Goal: Task Accomplishment & Management: Use online tool/utility

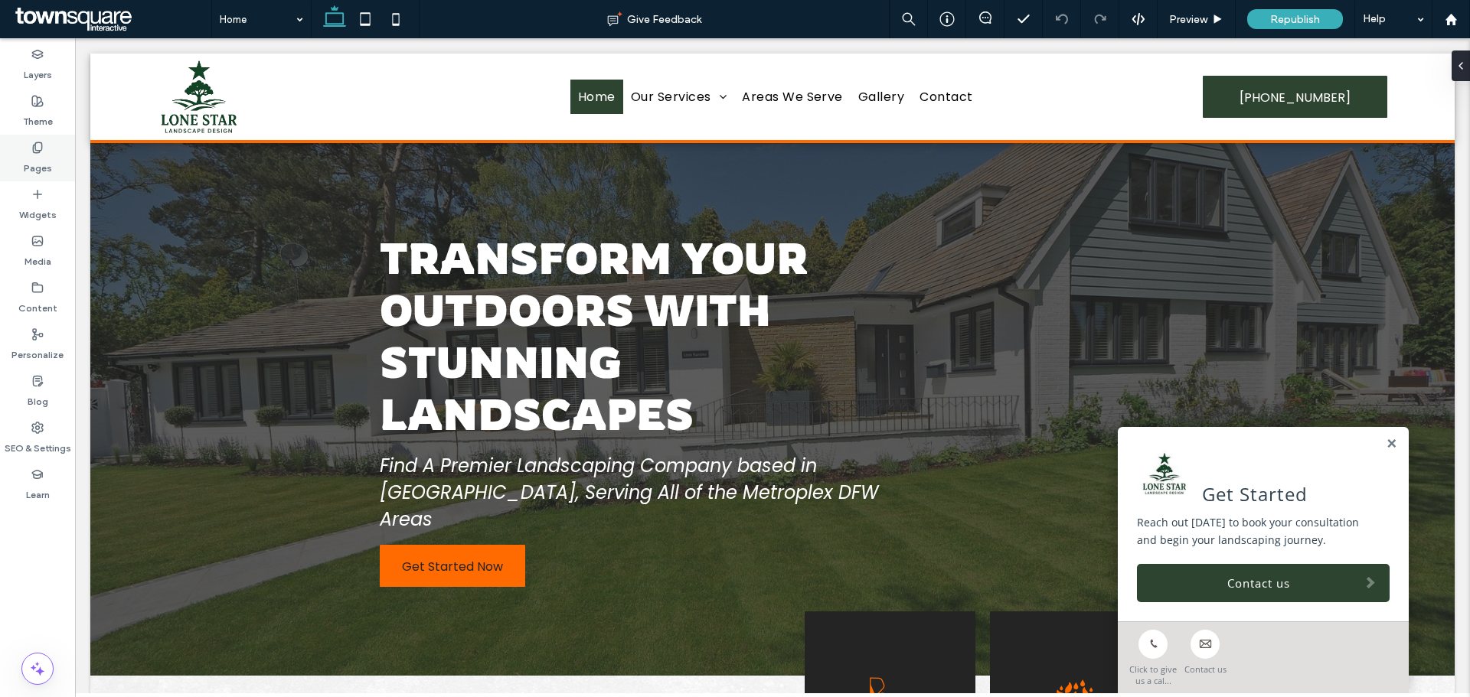
click at [55, 158] on div "Pages" at bounding box center [37, 158] width 75 height 47
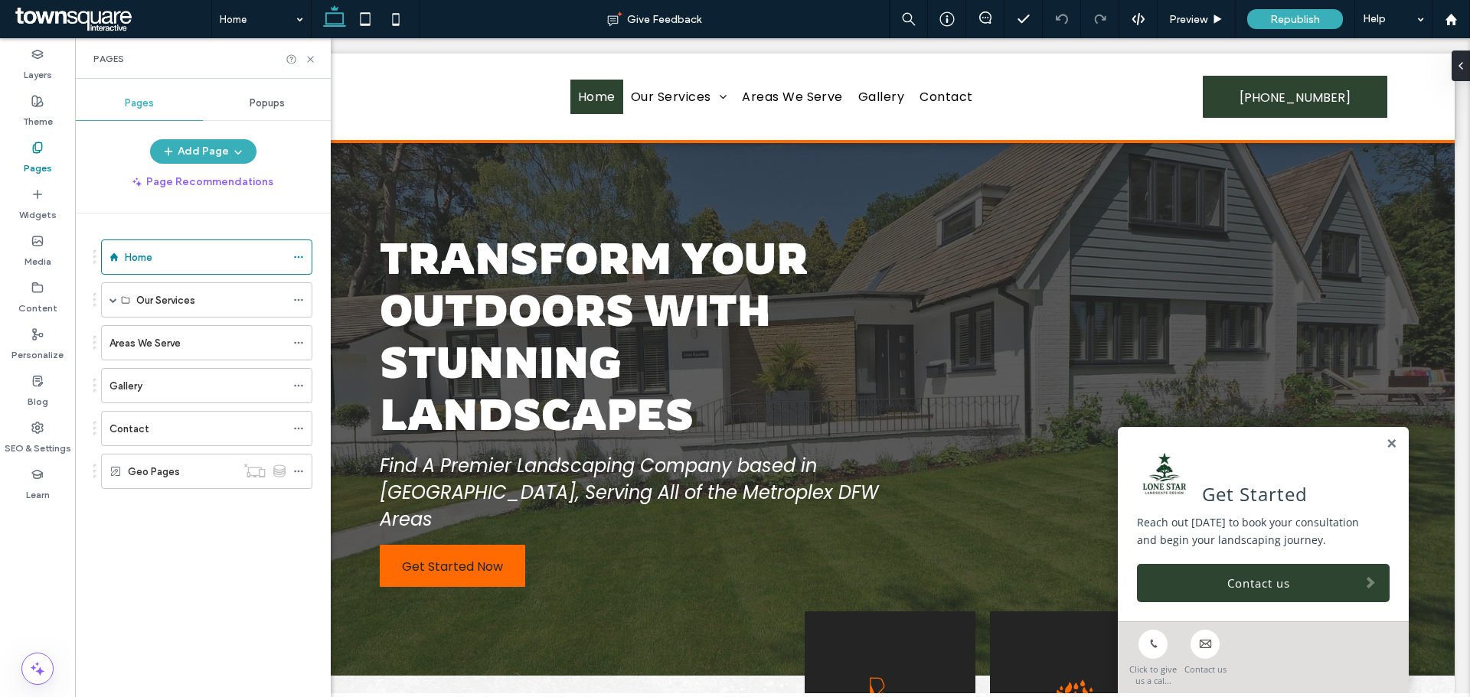
click at [38, 162] on label "Pages" at bounding box center [38, 164] width 28 height 21
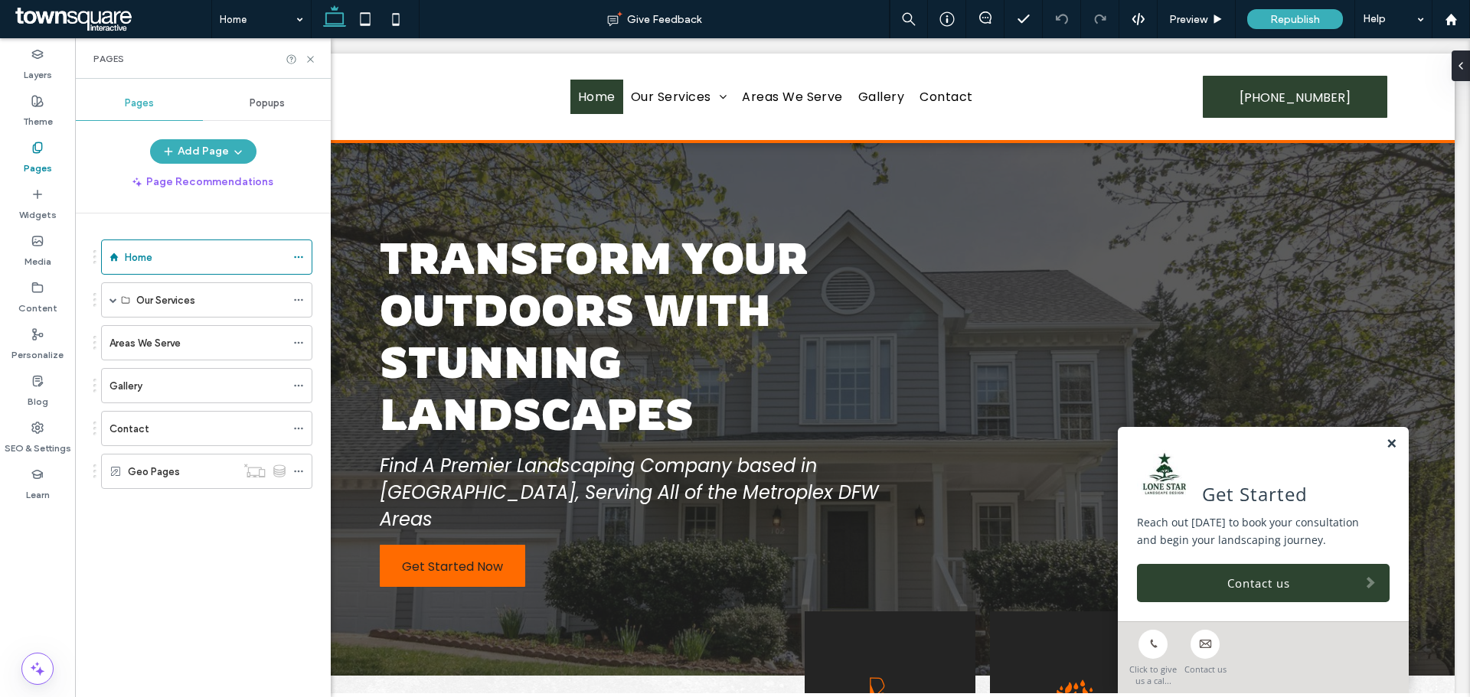
click at [1385, 444] on link at bounding box center [1390, 444] width 11 height 13
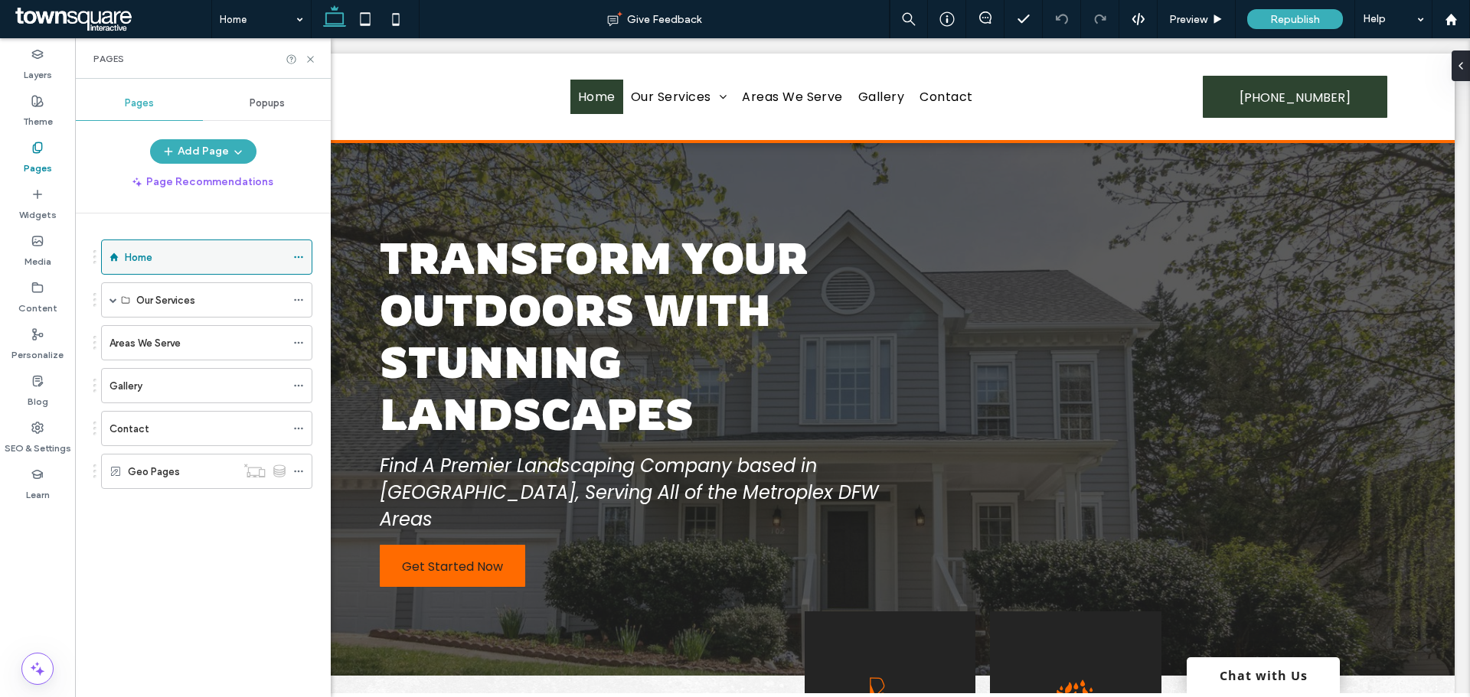
click at [162, 263] on div "Home" at bounding box center [205, 258] width 161 height 16
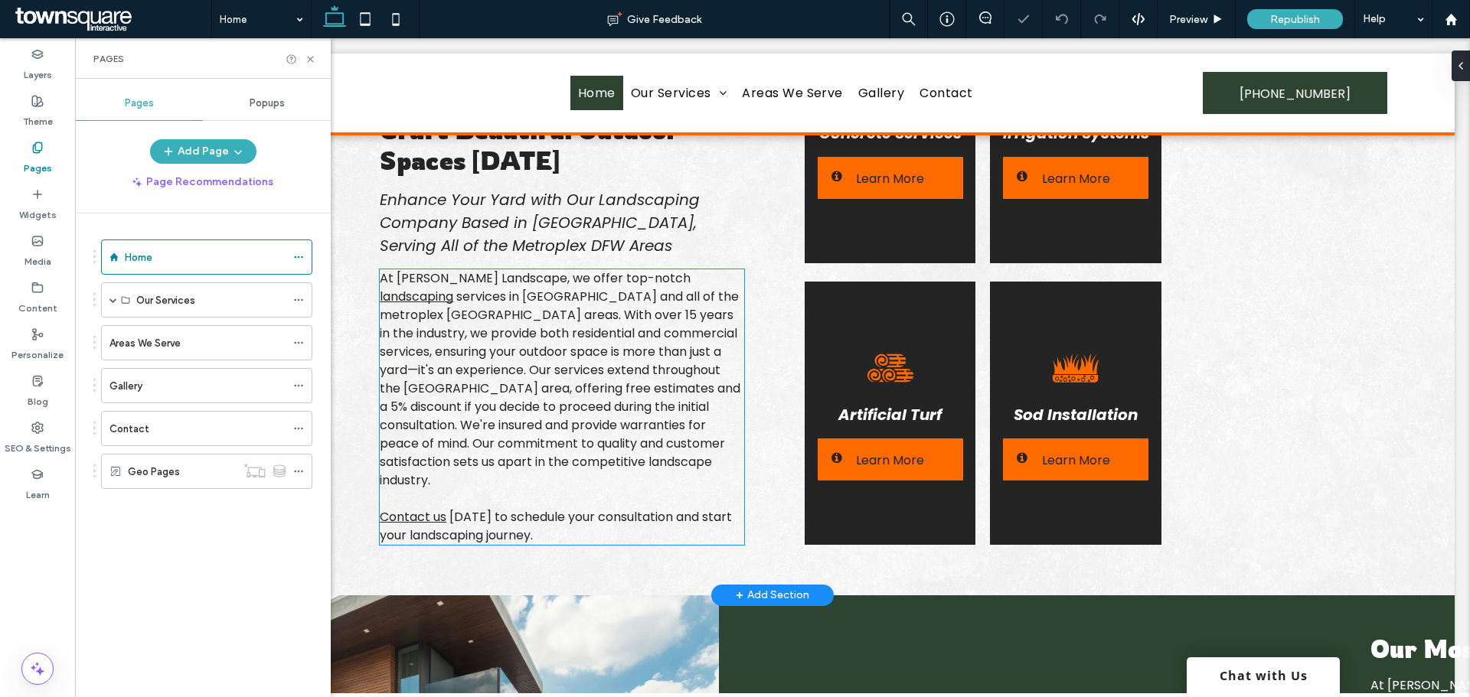
scroll to position [605, 0]
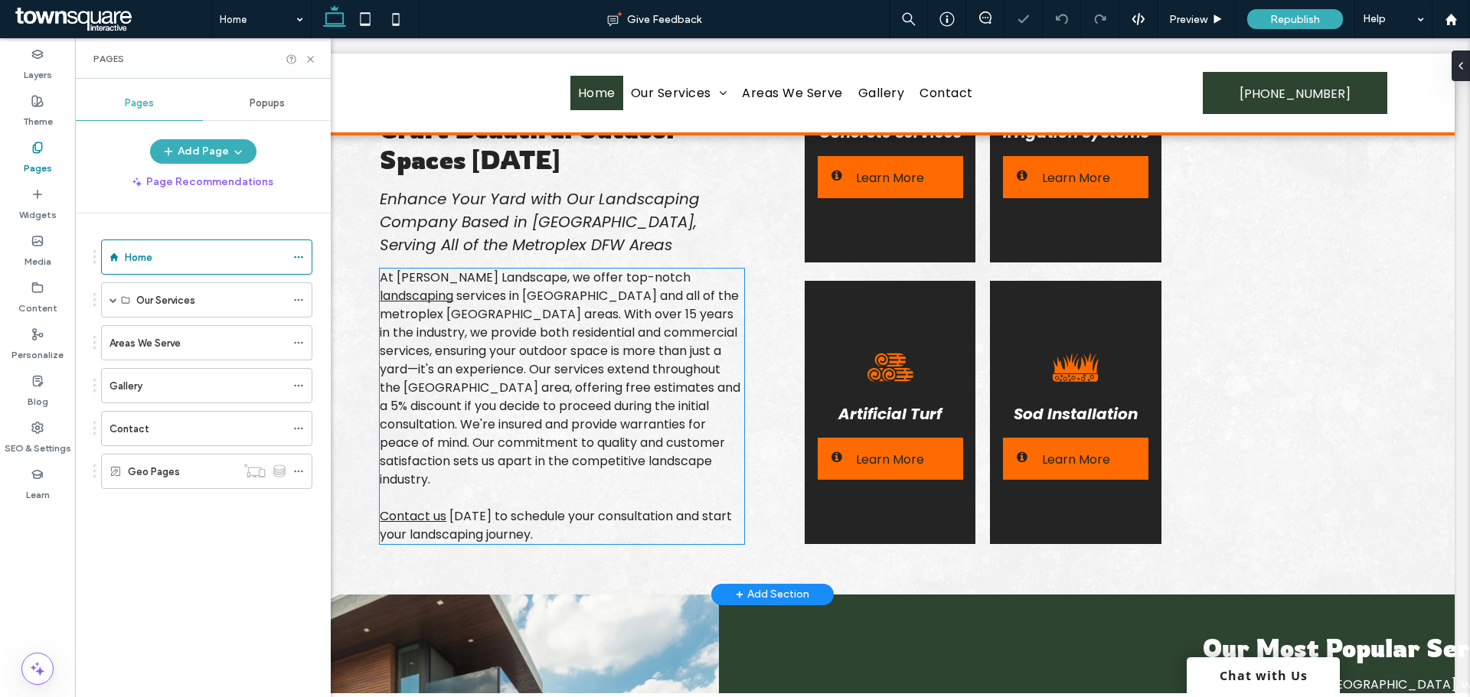
click at [566, 377] on span "services in [GEOGRAPHIC_DATA] and all of the metroplex [GEOGRAPHIC_DATA] areas.…" at bounding box center [560, 387] width 361 height 201
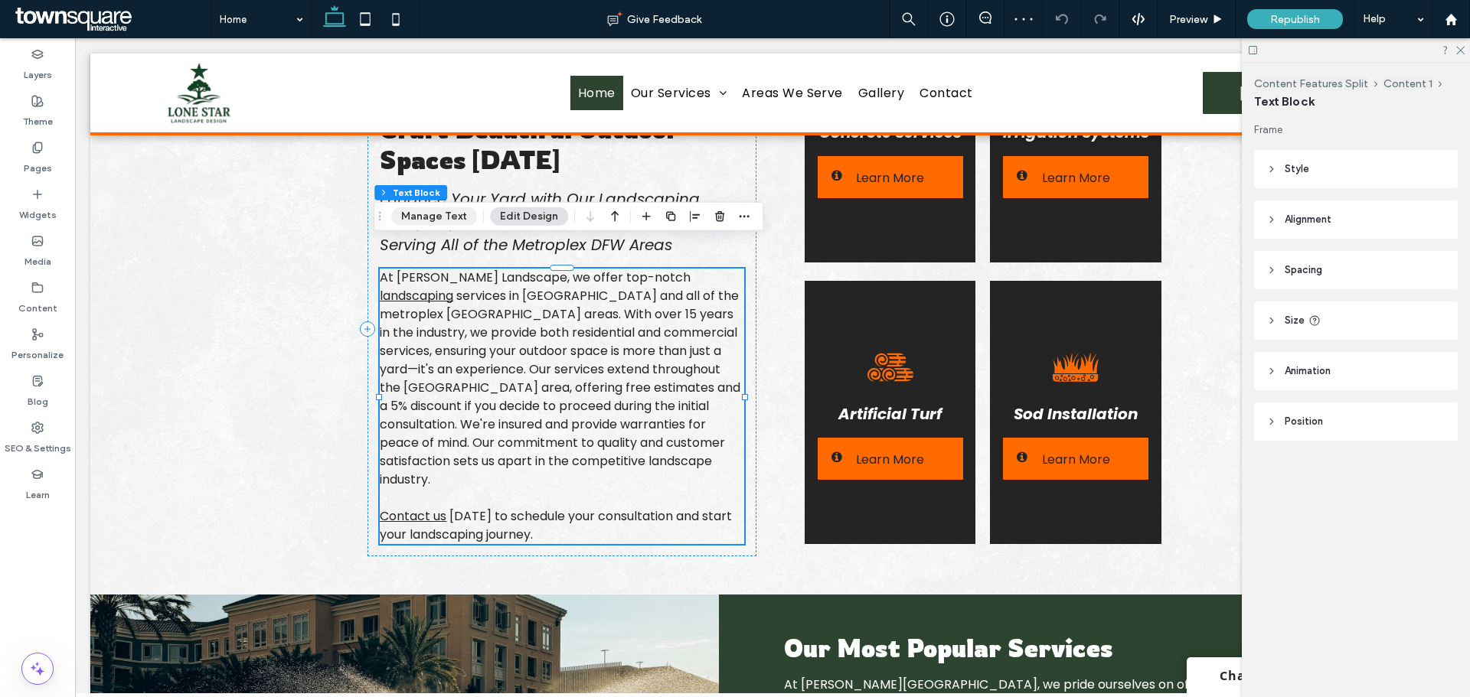
click at [434, 225] on button "Manage Text" at bounding box center [434, 216] width 86 height 18
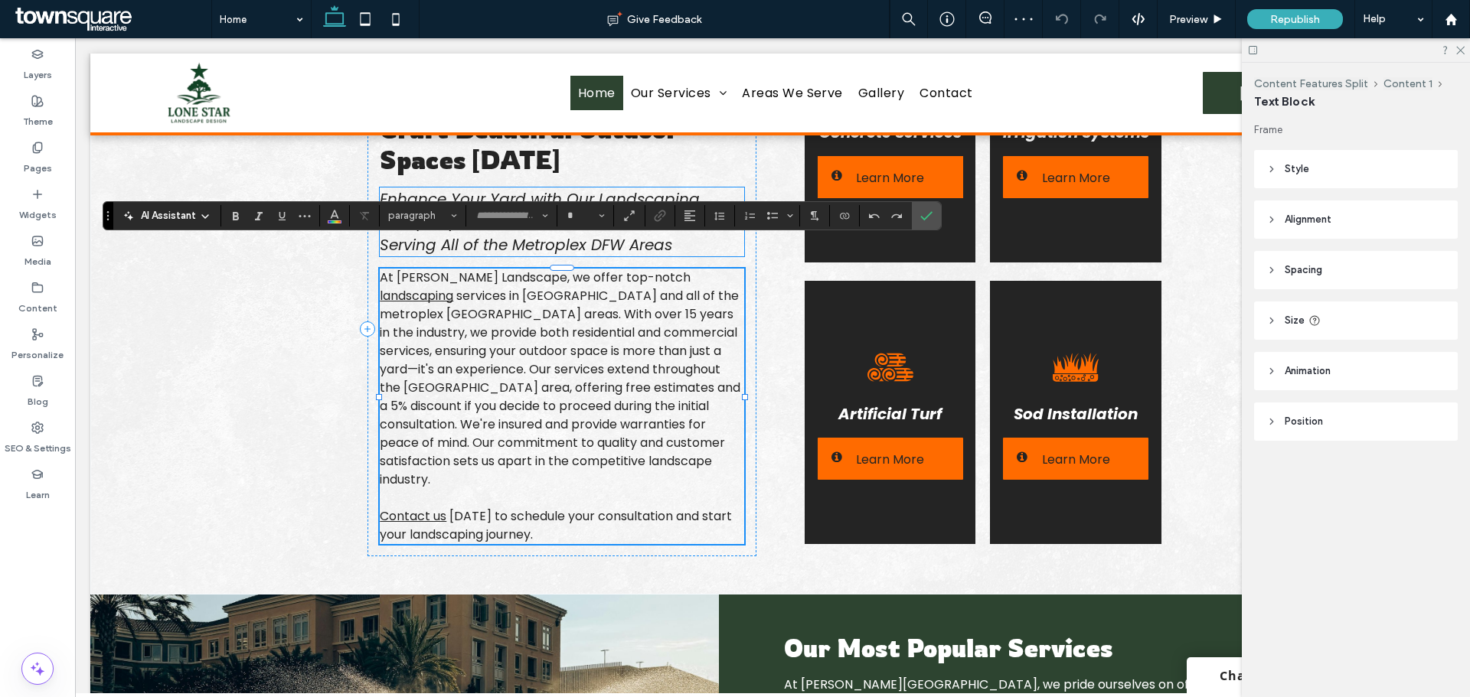
type input "*******"
type input "**"
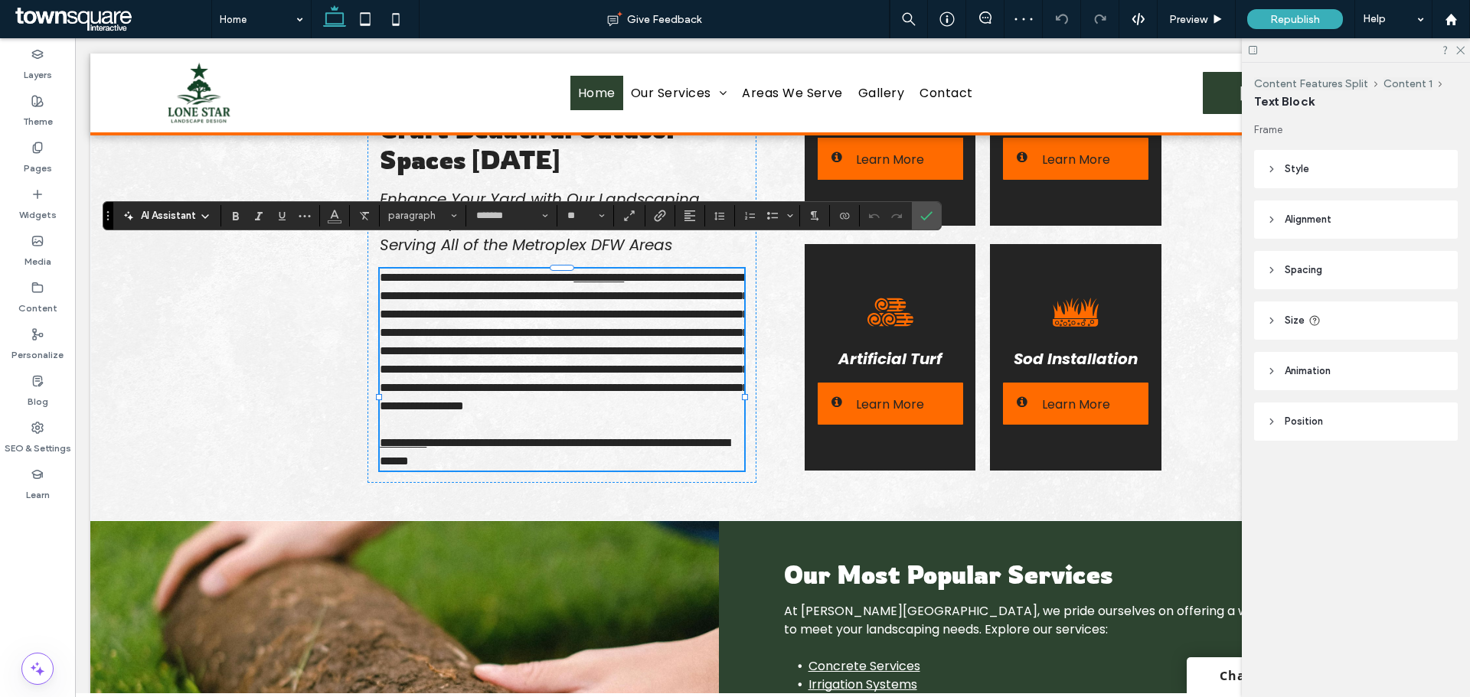
click at [172, 220] on span "AI Assistant" at bounding box center [168, 215] width 55 height 15
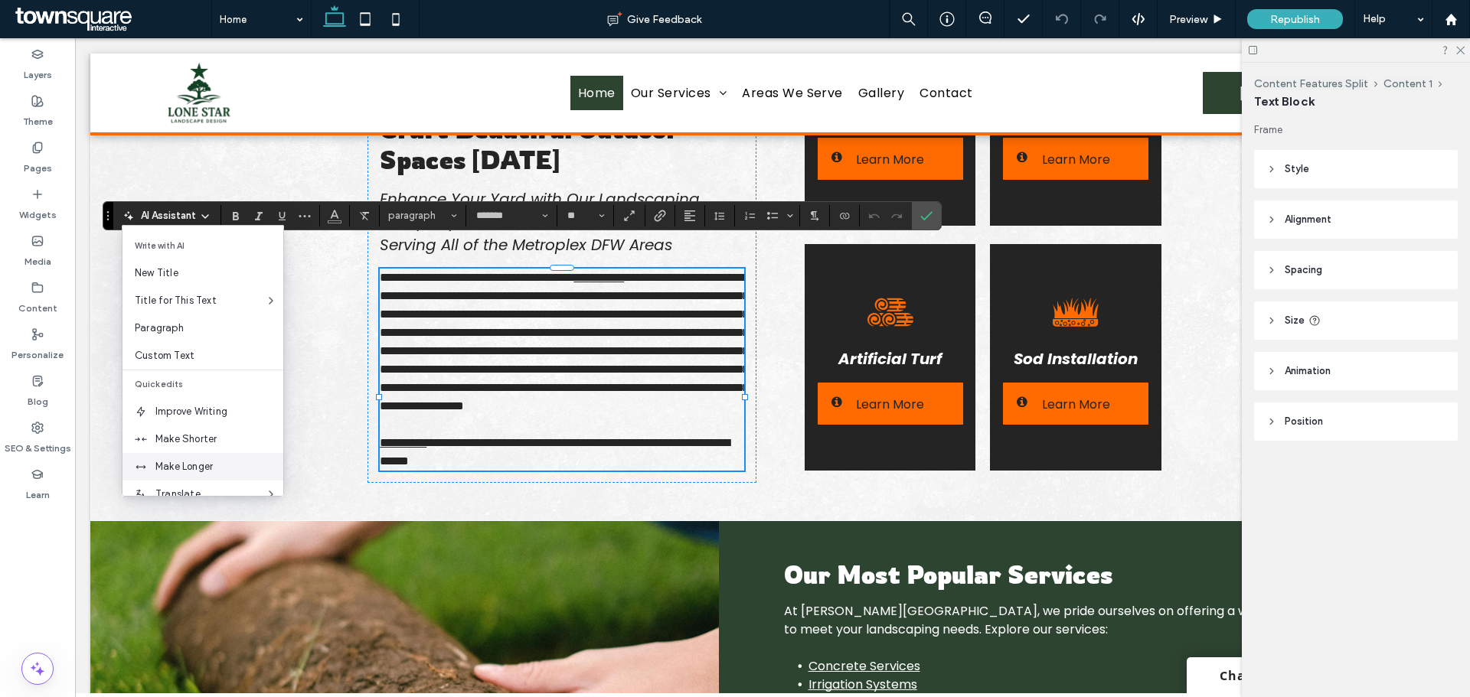
click at [181, 475] on div "Make Longer" at bounding box center [202, 467] width 161 height 28
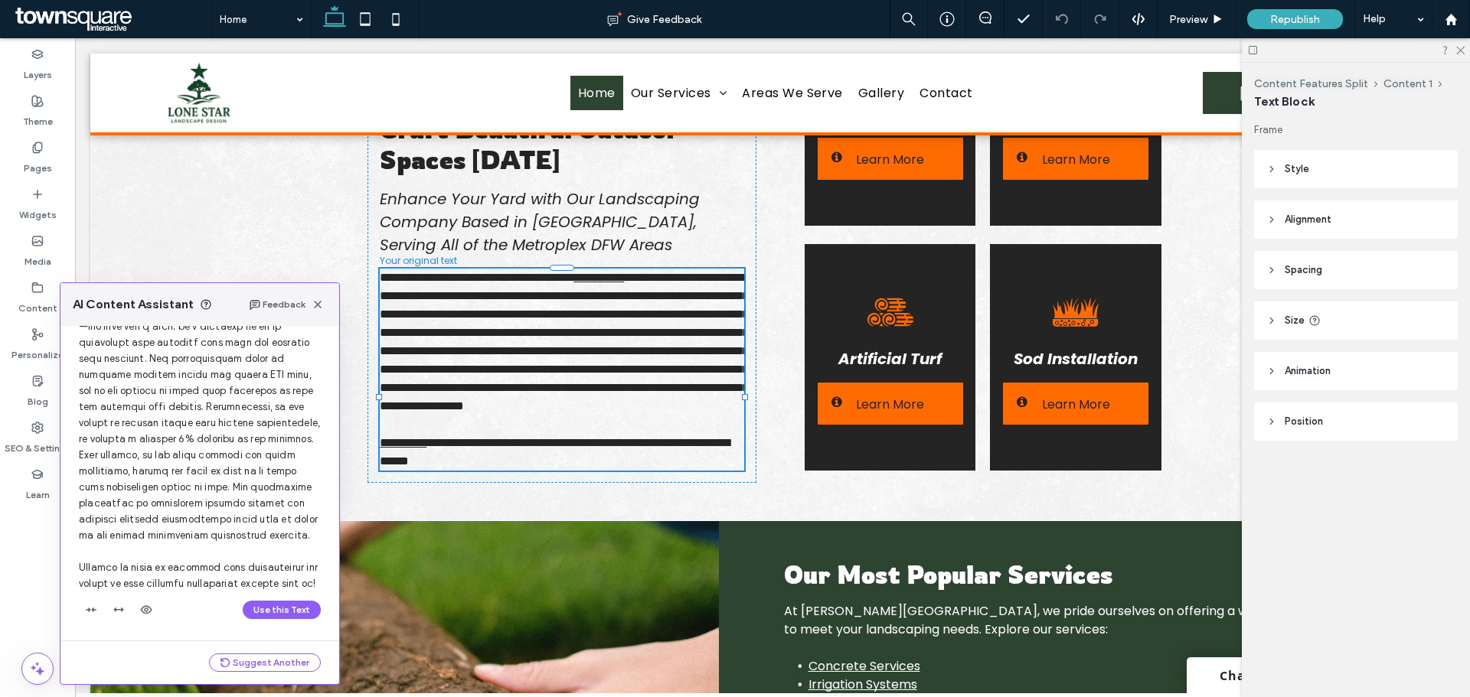
scroll to position [227, 0]
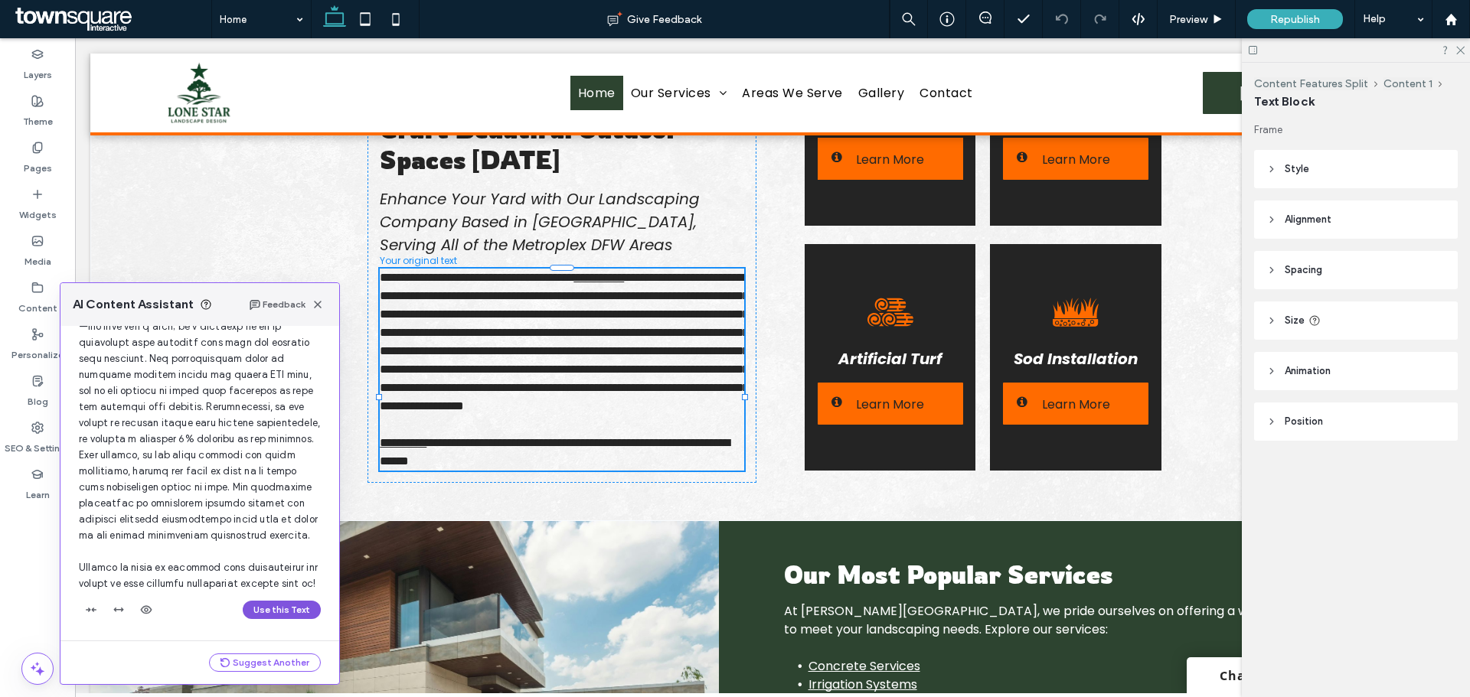
click at [258, 615] on button "Use this Text" at bounding box center [282, 610] width 78 height 18
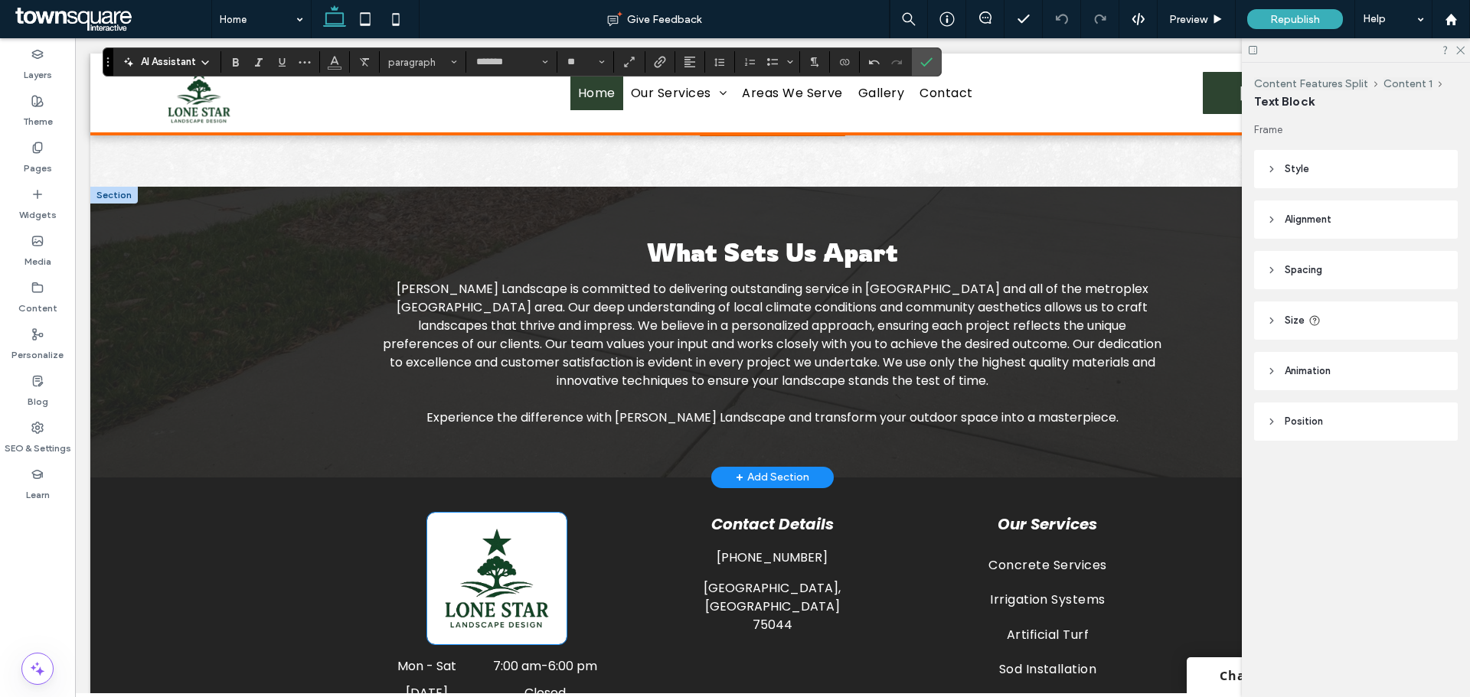
scroll to position [1728, 0]
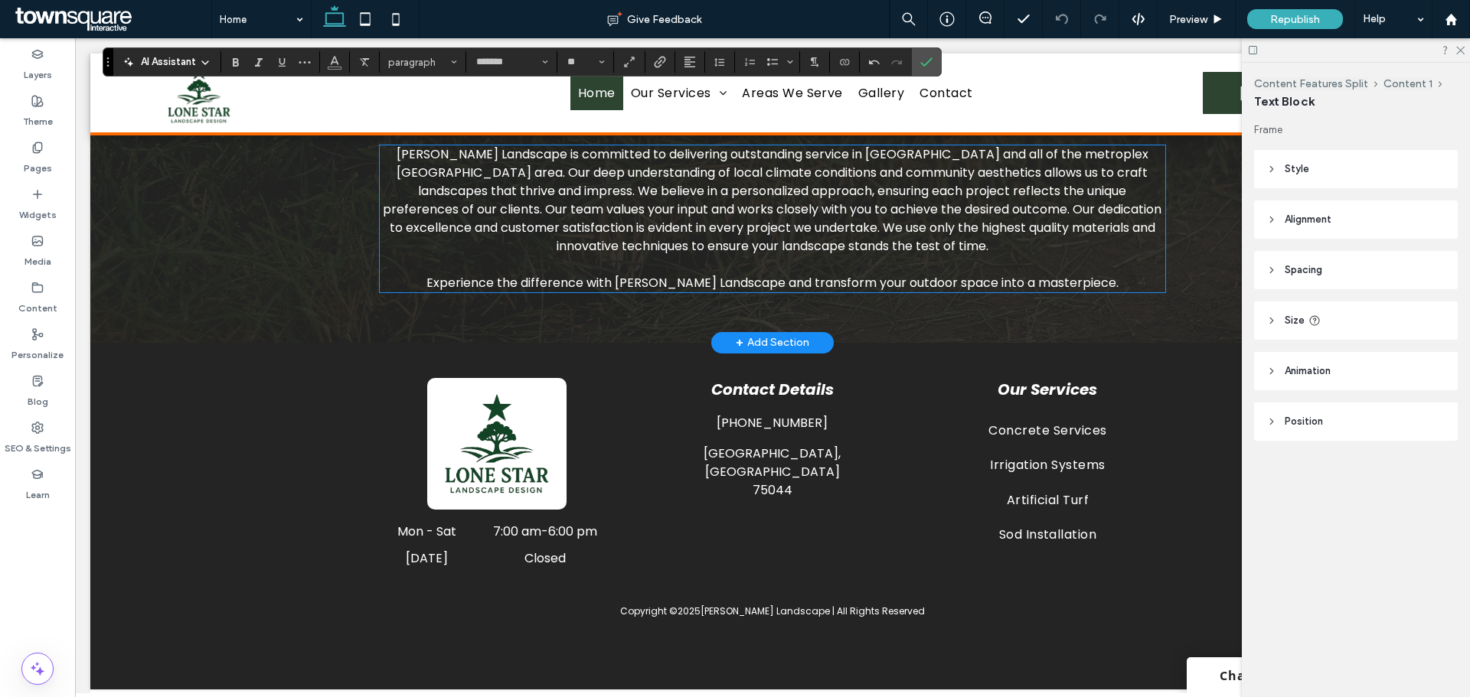
click at [677, 255] on span "[PERSON_NAME] Landscape is committed to delivering outstanding service in [GEOG…" at bounding box center [772, 199] width 778 height 109
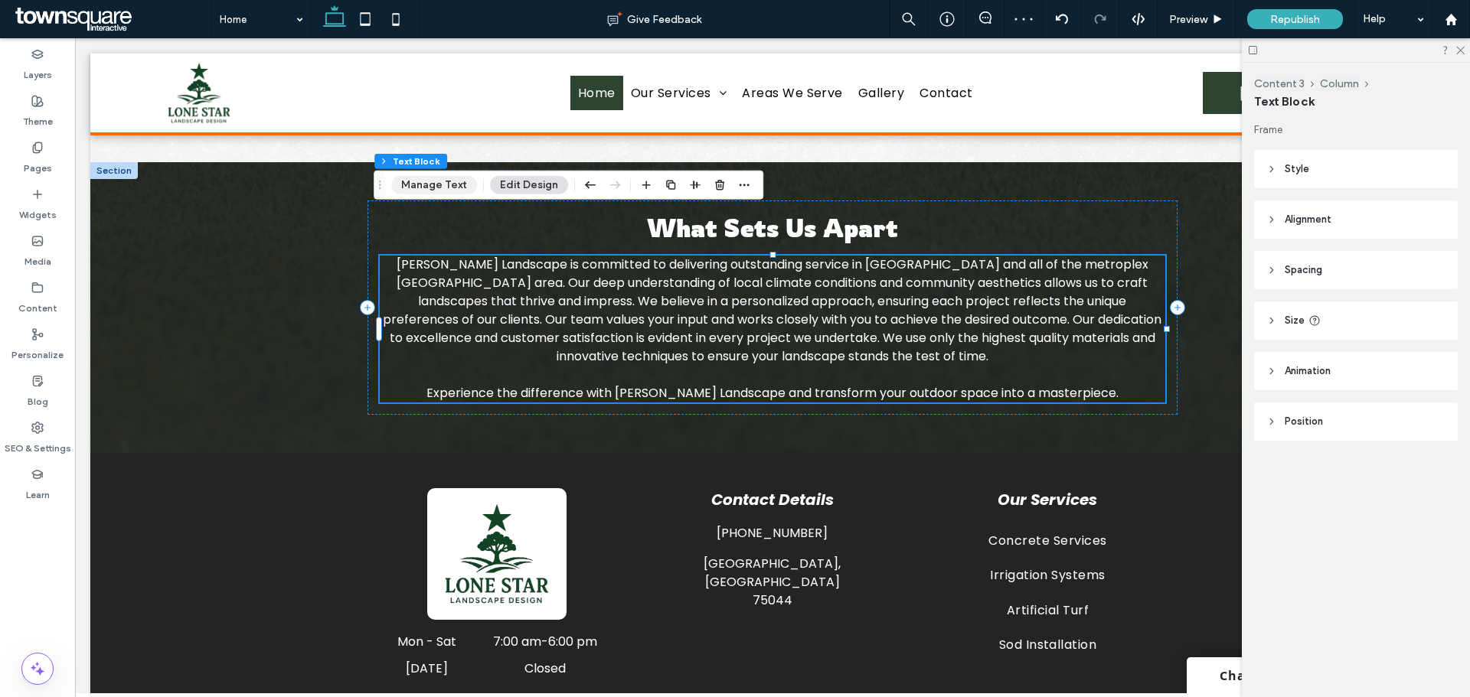
click at [410, 192] on button "Manage Text" at bounding box center [434, 185] width 86 height 18
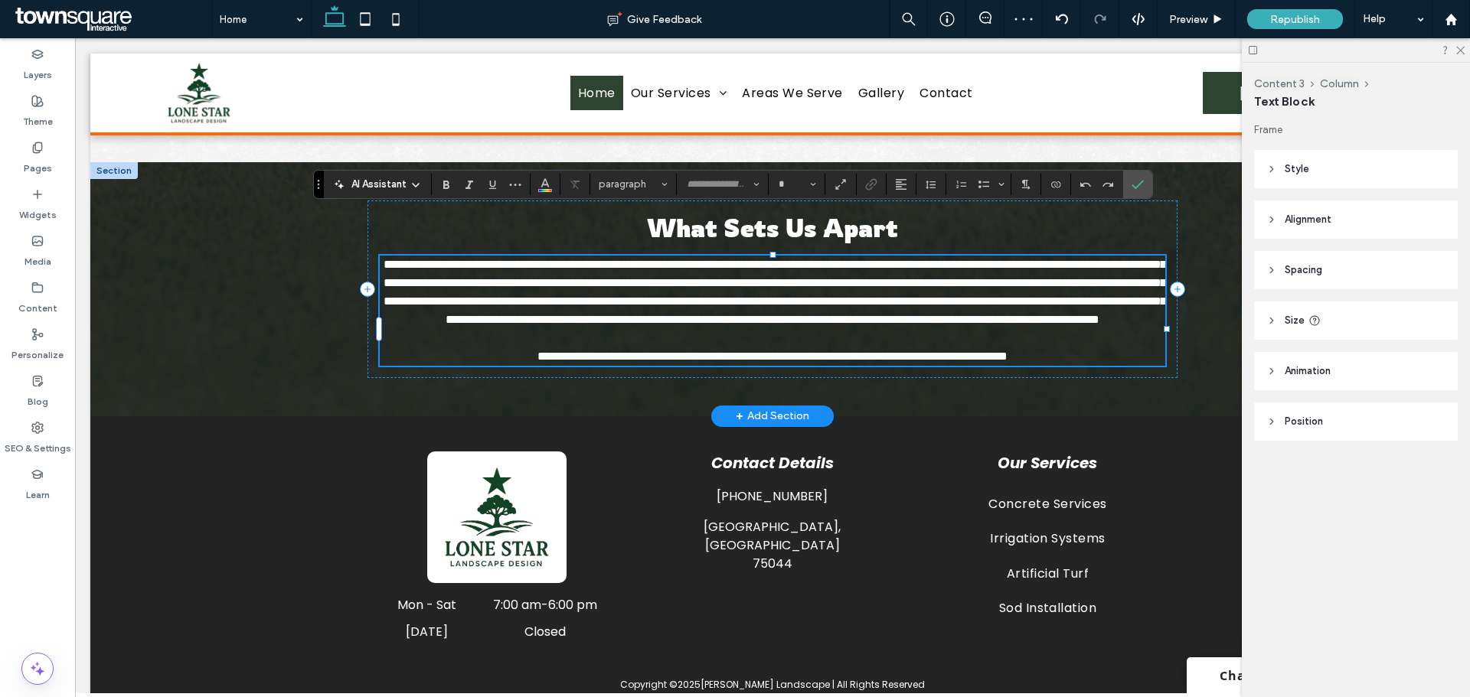
type input "*******"
type input "**"
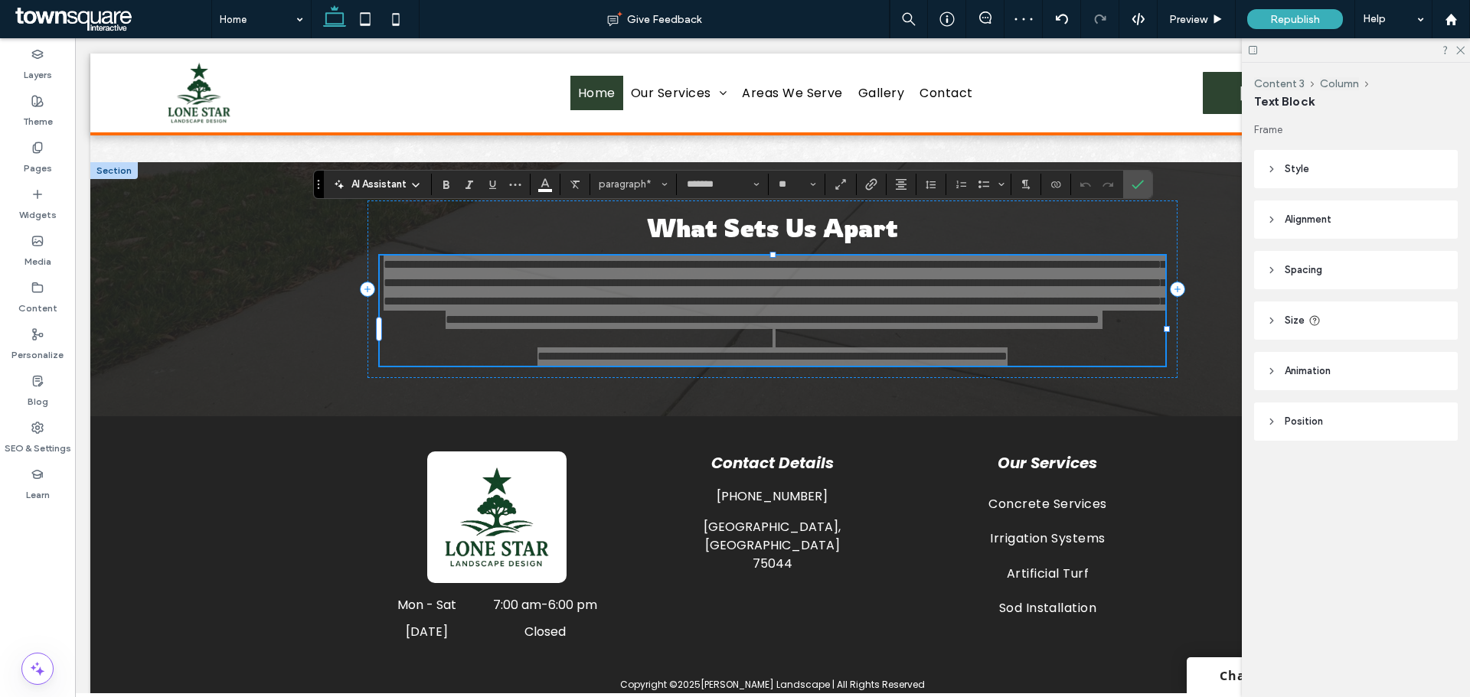
click at [390, 188] on span "AI Assistant" at bounding box center [378, 184] width 55 height 15
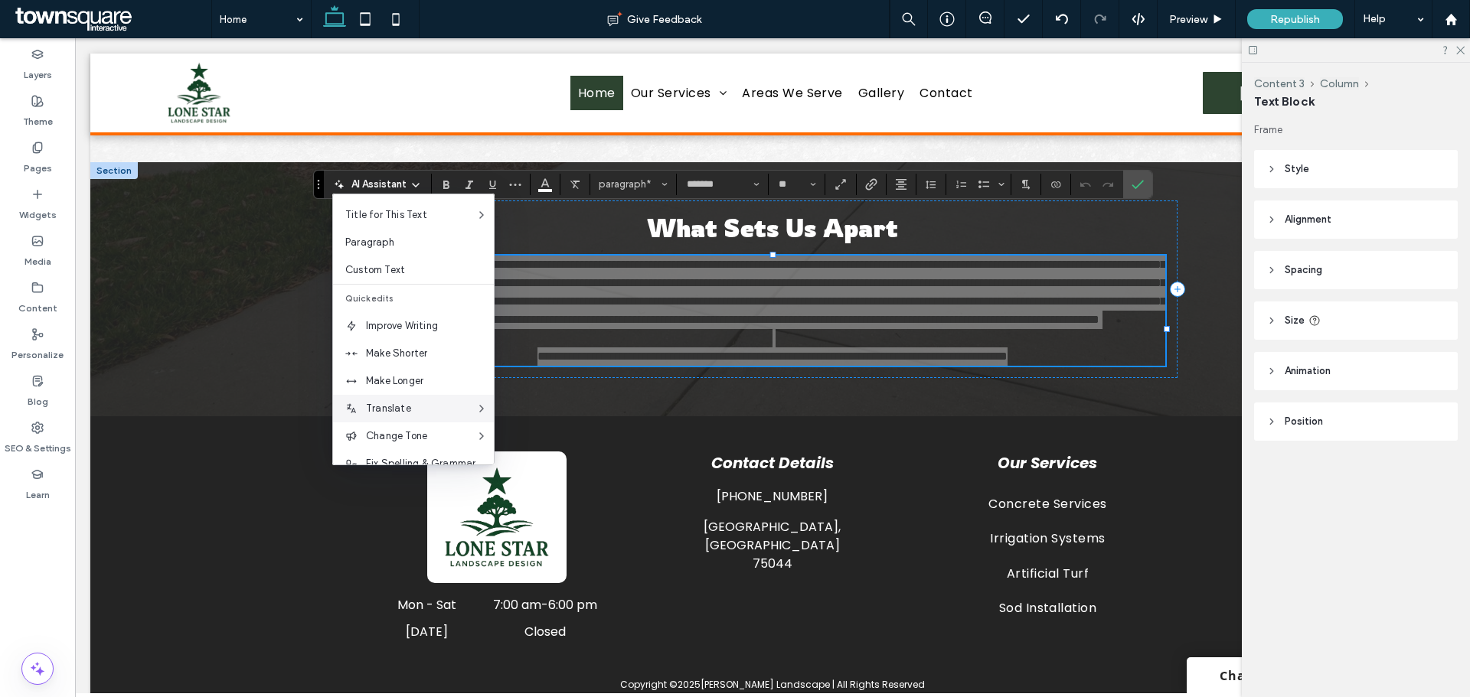
scroll to position [77, 0]
click at [416, 363] on span "Make Longer" at bounding box center [430, 358] width 128 height 15
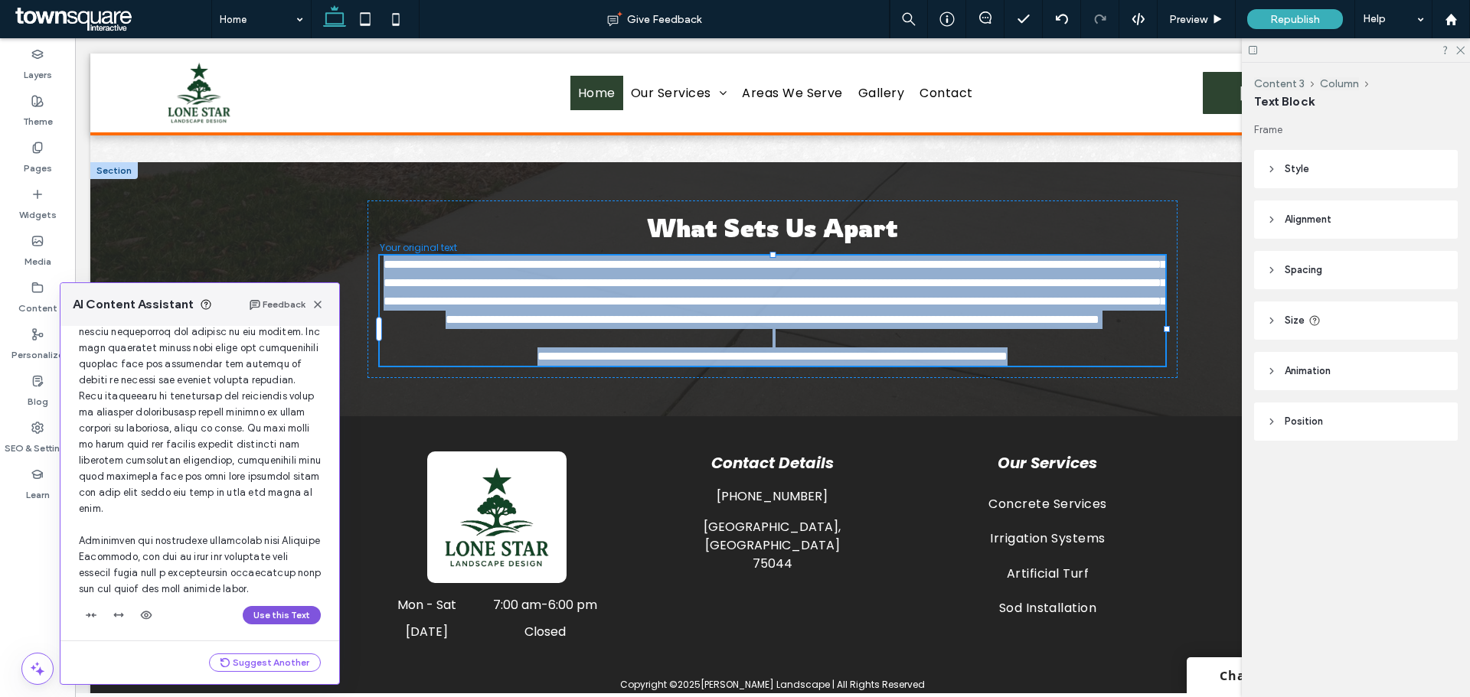
scroll to position [259, 0]
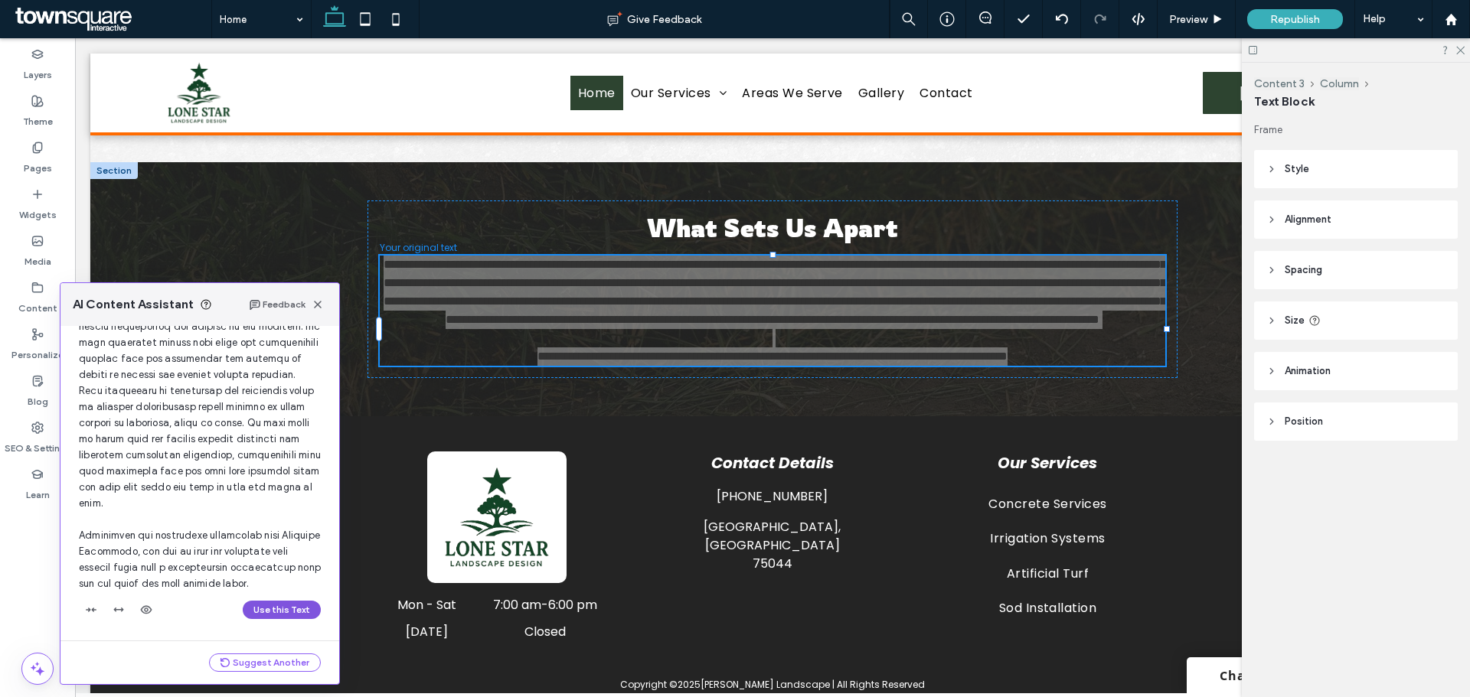
click at [263, 609] on button "Use this Text" at bounding box center [282, 610] width 78 height 18
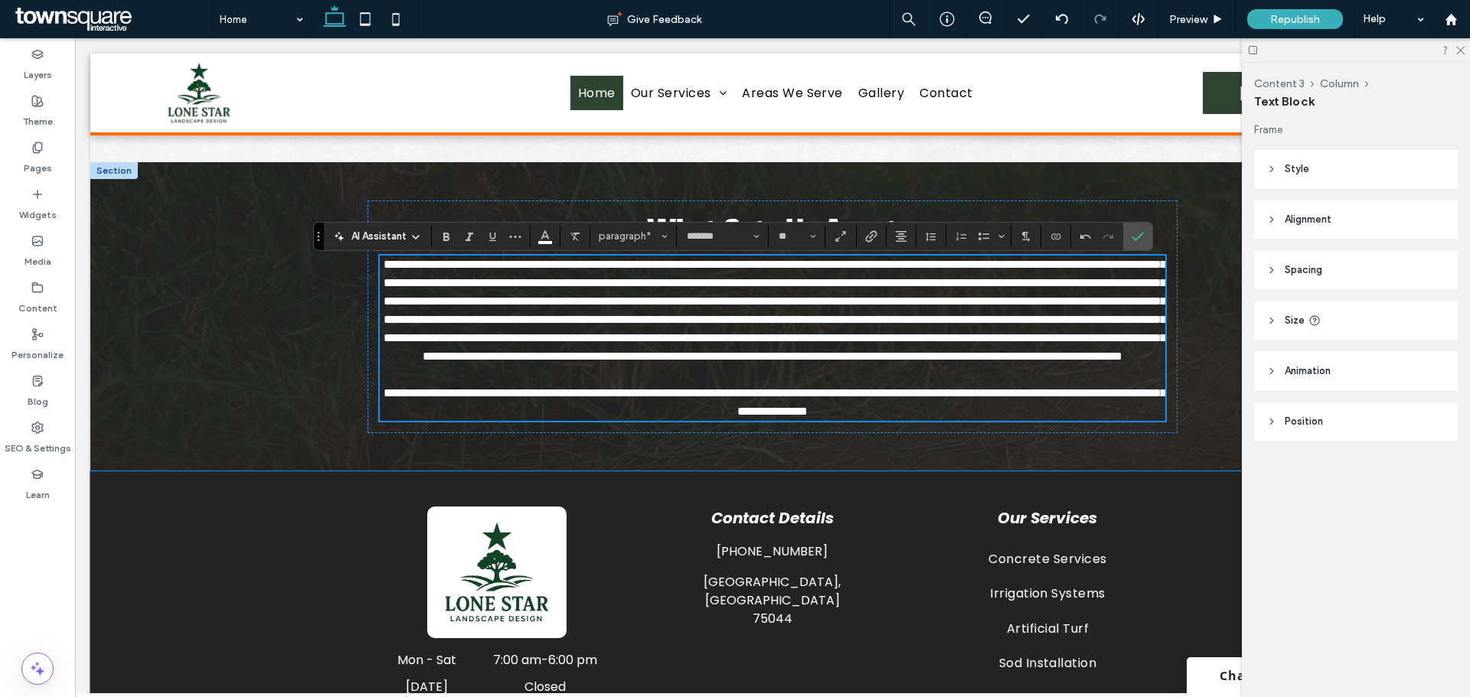
scroll to position [1676, 0]
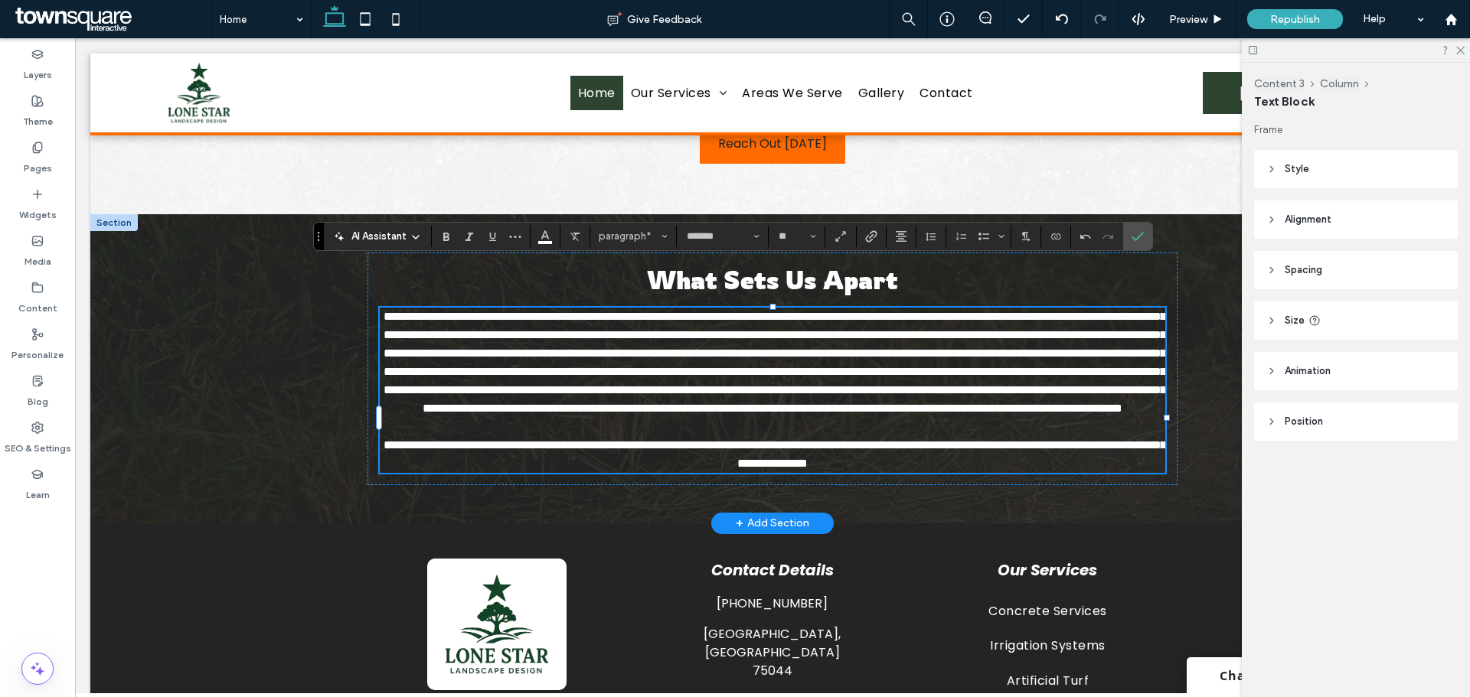
drag, startPoint x: 356, startPoint y: 364, endPoint x: 963, endPoint y: 240, distance: 619.5
click at [356, 364] on div "**********" at bounding box center [772, 368] width 919 height 309
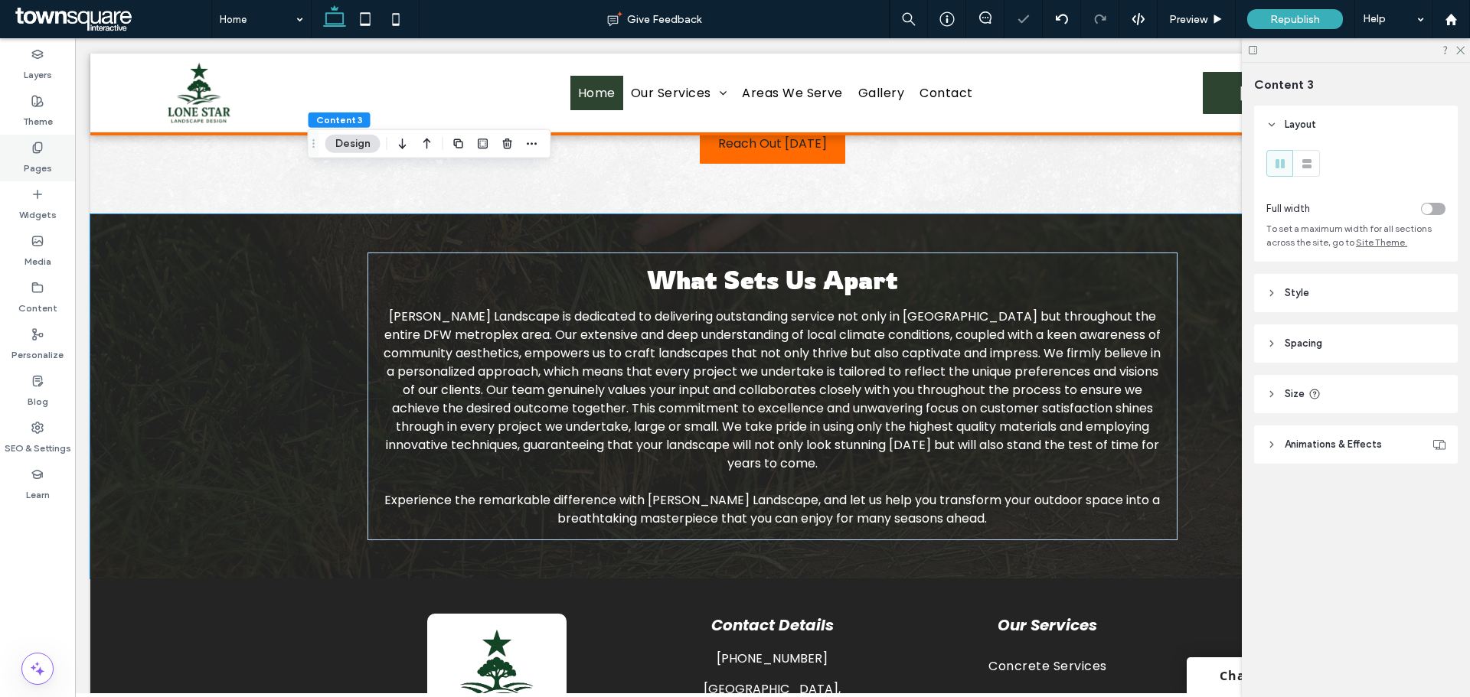
click at [55, 148] on div "Pages" at bounding box center [37, 158] width 75 height 47
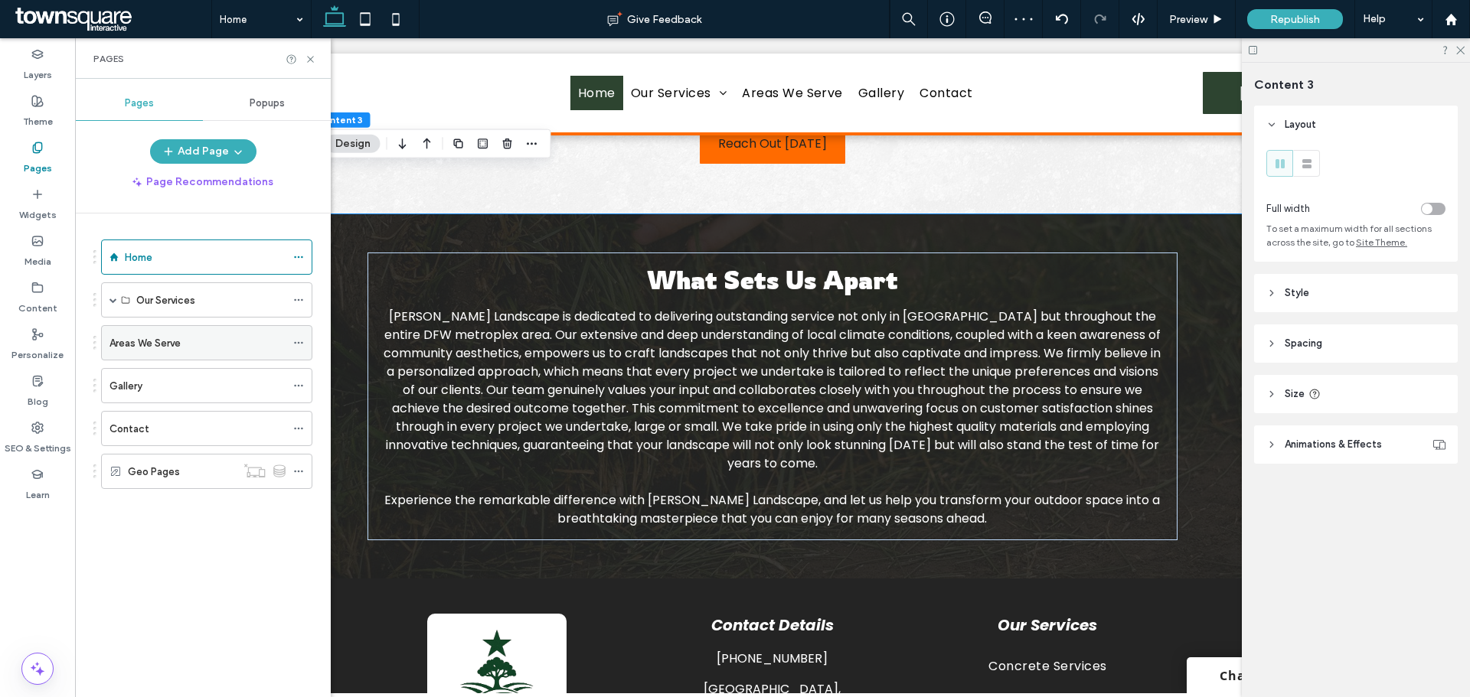
click at [163, 340] on label "Areas We Serve" at bounding box center [144, 343] width 71 height 27
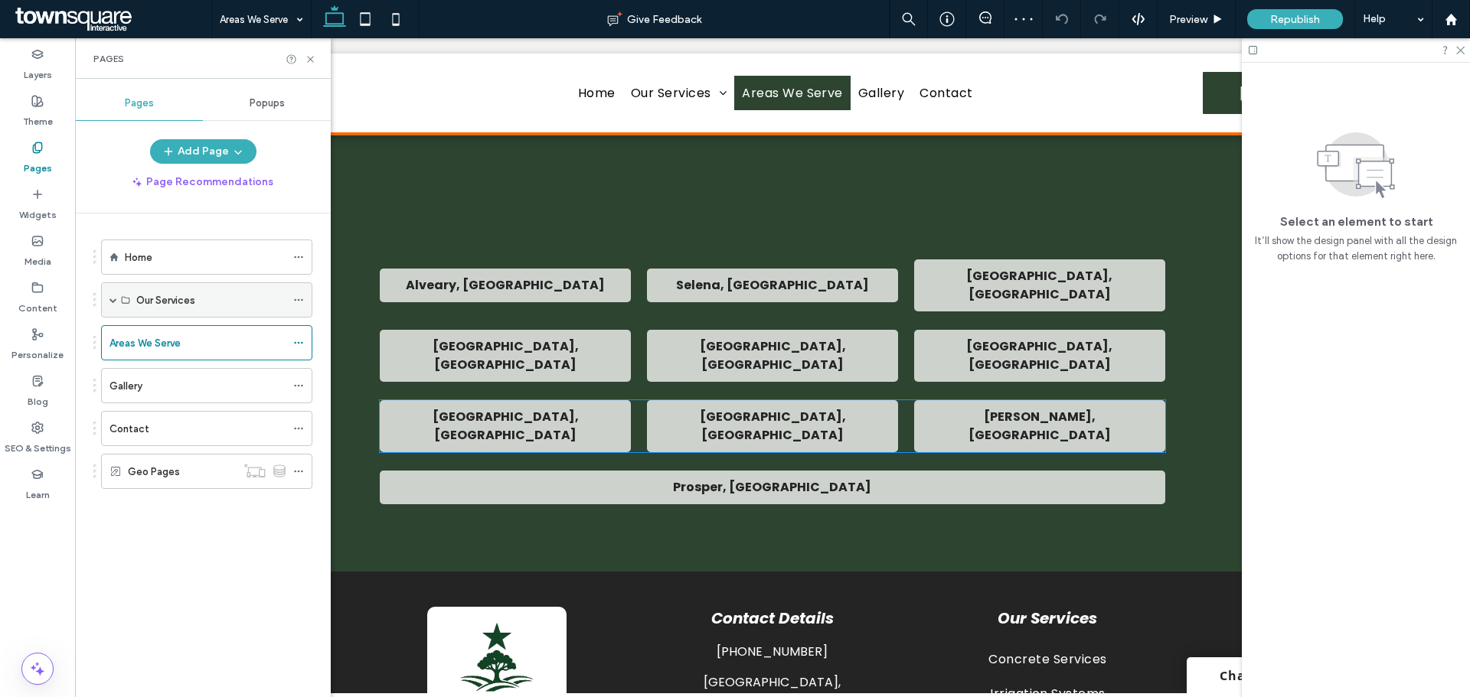
scroll to position [452, 0]
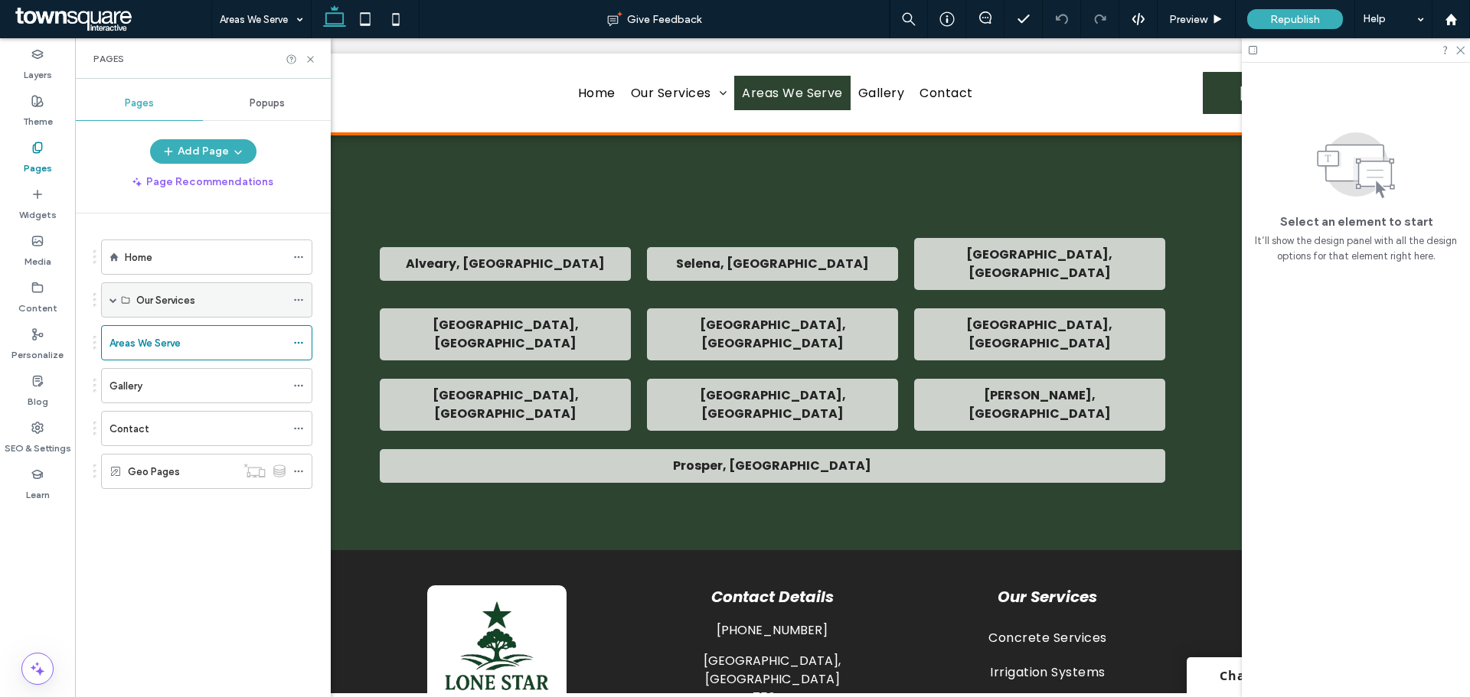
click at [151, 306] on label "Our Services" at bounding box center [165, 300] width 59 height 27
click at [1288, 15] on span "Republish" at bounding box center [1295, 19] width 50 height 13
